Goal: Task Accomplishment & Management: Complete application form

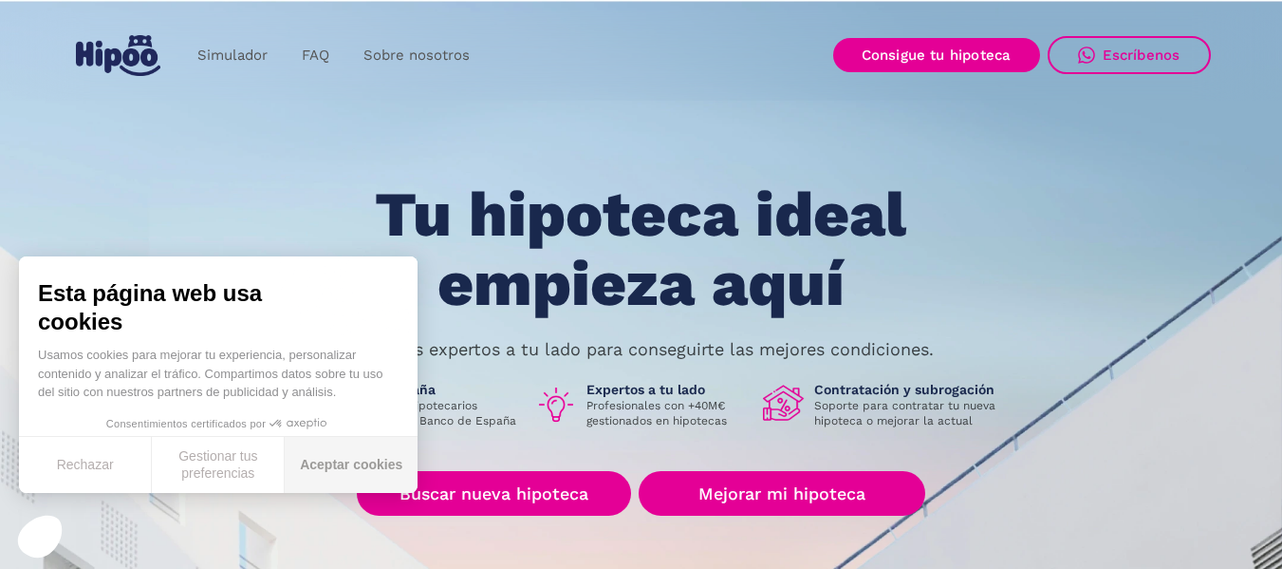
click at [358, 473] on button "Aceptar cookies" at bounding box center [351, 465] width 133 height 56
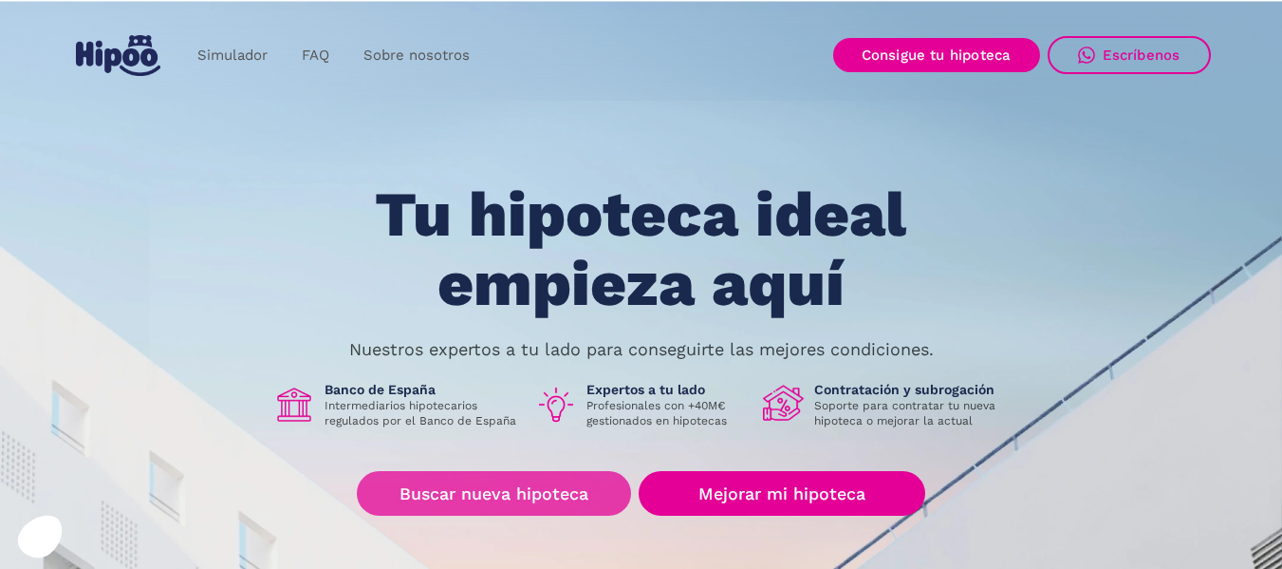
click at [469, 483] on link "Buscar nueva hipoteca" at bounding box center [494, 493] width 274 height 45
